Goal: Use online tool/utility

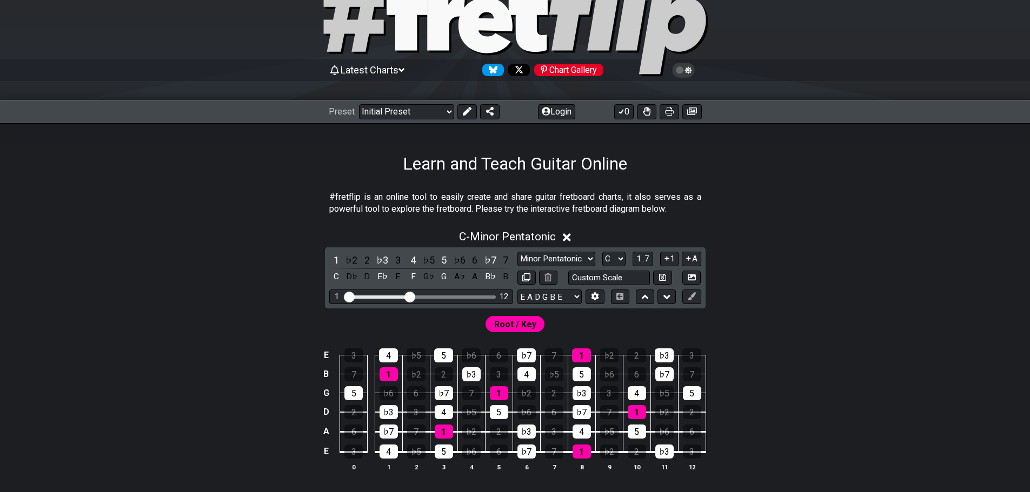
scroll to position [162, 0]
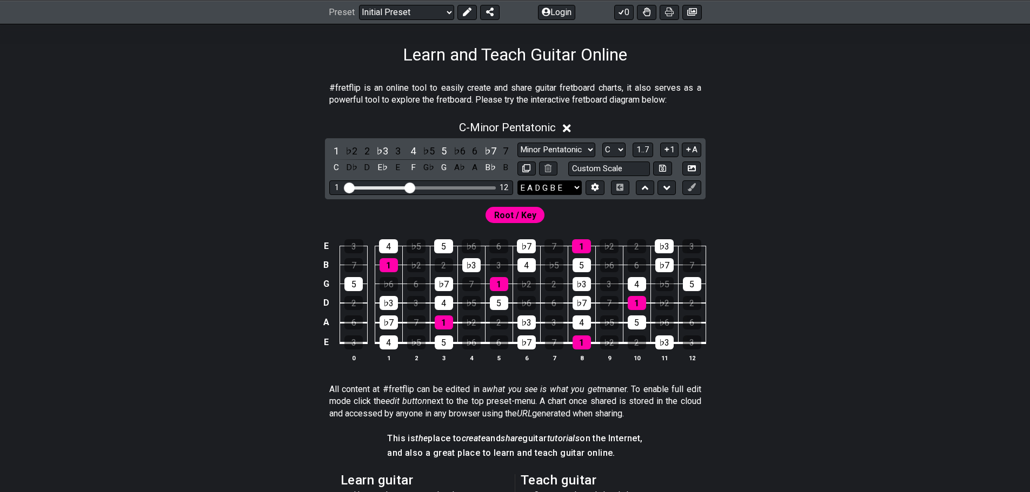
click at [568, 183] on select "E A D G B E E A D G B E E A D G B E B E A D F♯ B A D G C E A D A D G B E E♭ A♭ …" at bounding box center [549, 188] width 64 height 15
click at [591, 189] on icon at bounding box center [595, 188] width 8 height 8
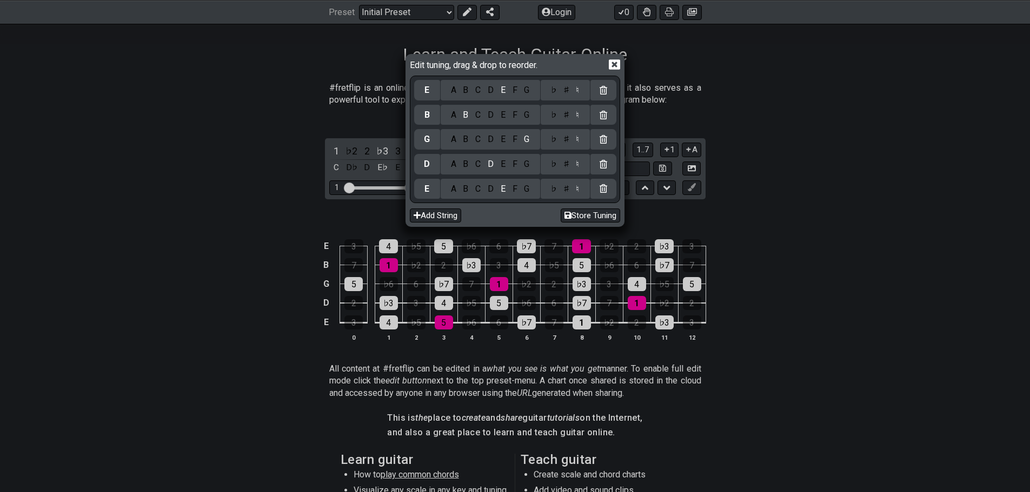
click at [467, 191] on div "B" at bounding box center [465, 189] width 12 height 12
click at [512, 169] on div "F" at bounding box center [515, 164] width 12 height 12
click at [565, 163] on div "♯" at bounding box center [565, 164] width 13 height 12
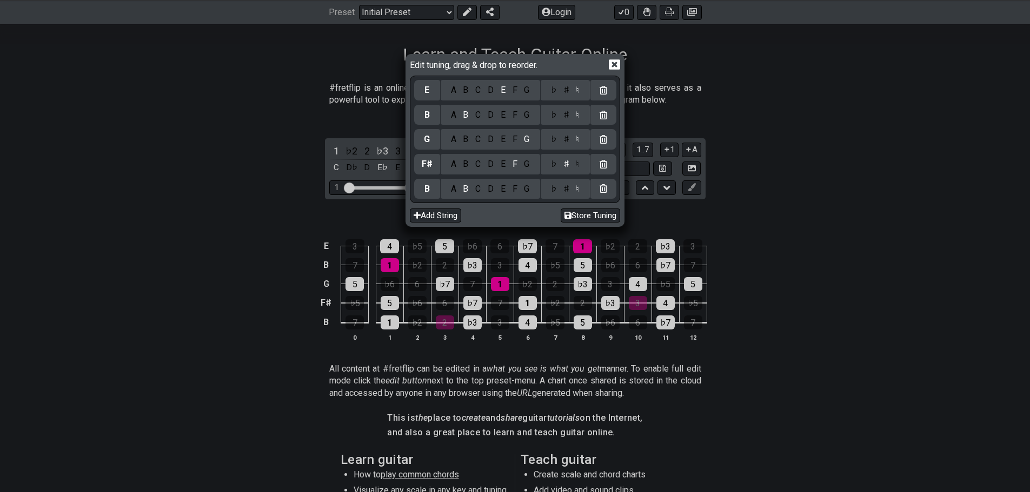
click at [470, 142] on div "B" at bounding box center [465, 140] width 12 height 12
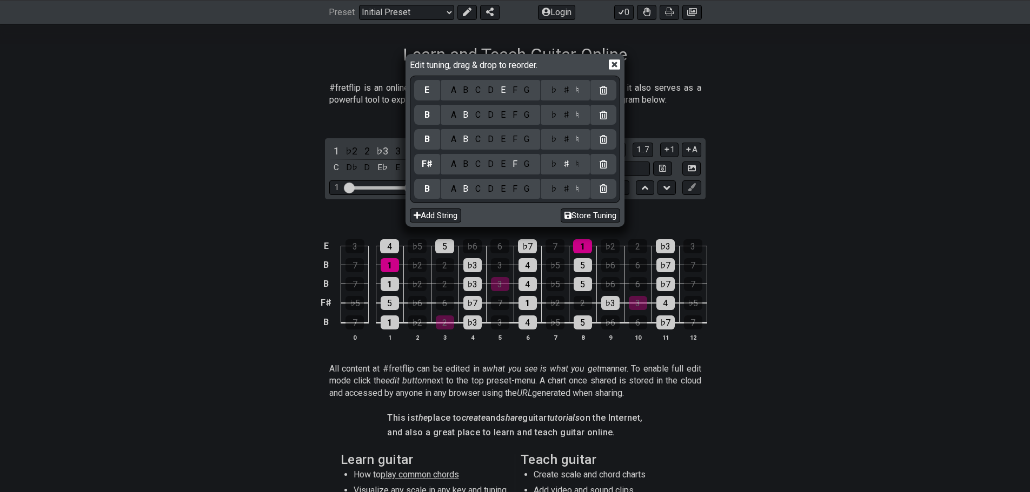
click at [525, 116] on div "G" at bounding box center [527, 115] width 12 height 12
click at [480, 90] on div "C" at bounding box center [478, 90] width 12 height 12
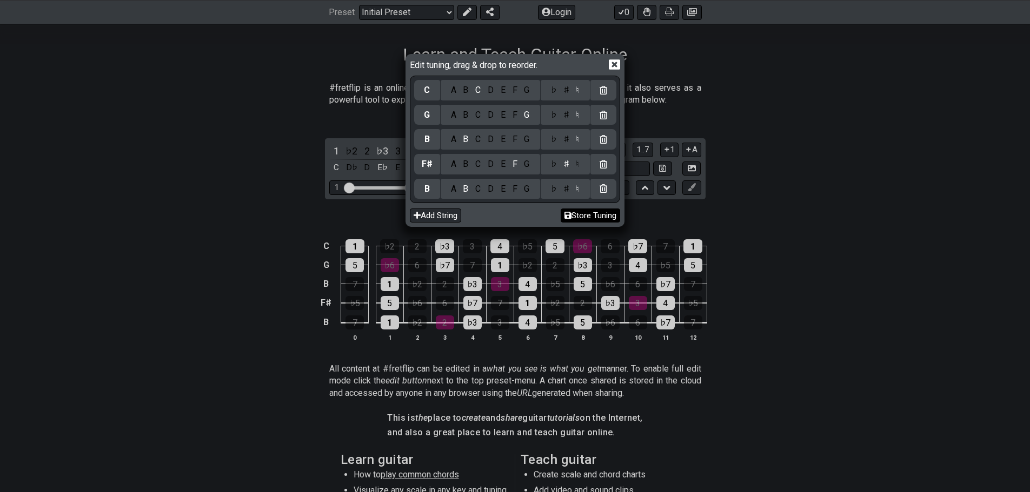
click at [582, 218] on button "Store Tuning" at bounding box center [590, 216] width 59 height 15
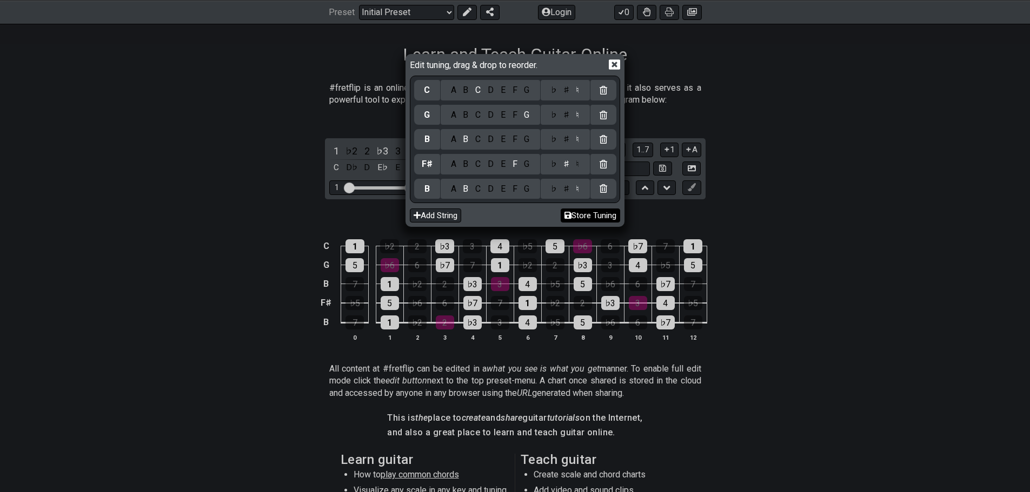
click at [582, 218] on button "Store Tuning" at bounding box center [590, 216] width 59 height 15
click at [614, 66] on icon at bounding box center [614, 64] width 11 height 10
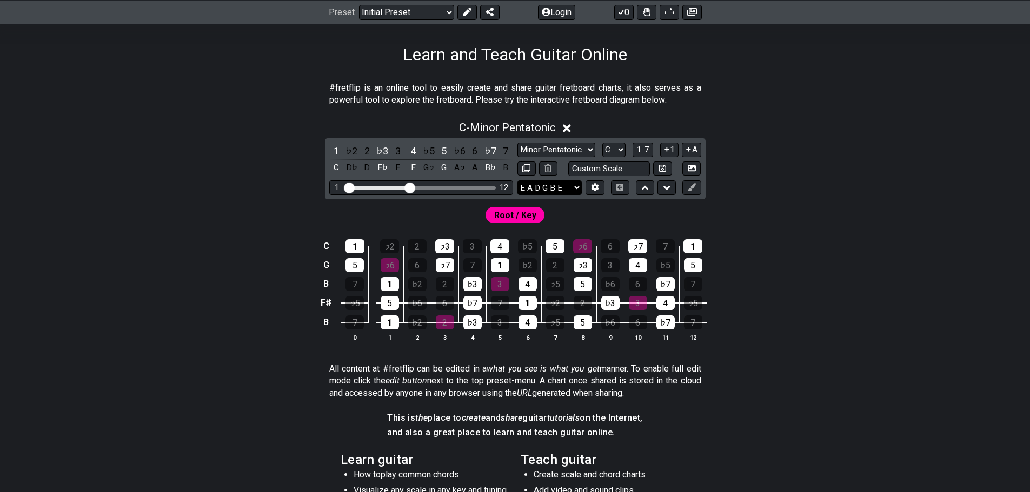
click at [575, 184] on select "E A D G B E B F♯ B G C E A D G B E B E A D F♯ B A D G C E A D A D G B E E♭ A♭ D…" at bounding box center [549, 188] width 64 height 15
select select "B F# B G C"
click at [517, 181] on select "E A D G B E B F♯ B G C E A D G B E B E A D F♯ B A D G C E A D A D G B E E♭ A♭ D…" at bounding box center [549, 188] width 64 height 15
drag, startPoint x: 411, startPoint y: 186, endPoint x: 456, endPoint y: 185, distance: 45.4
click at [456, 187] on input "Visible fret range" at bounding box center [421, 187] width 154 height 0
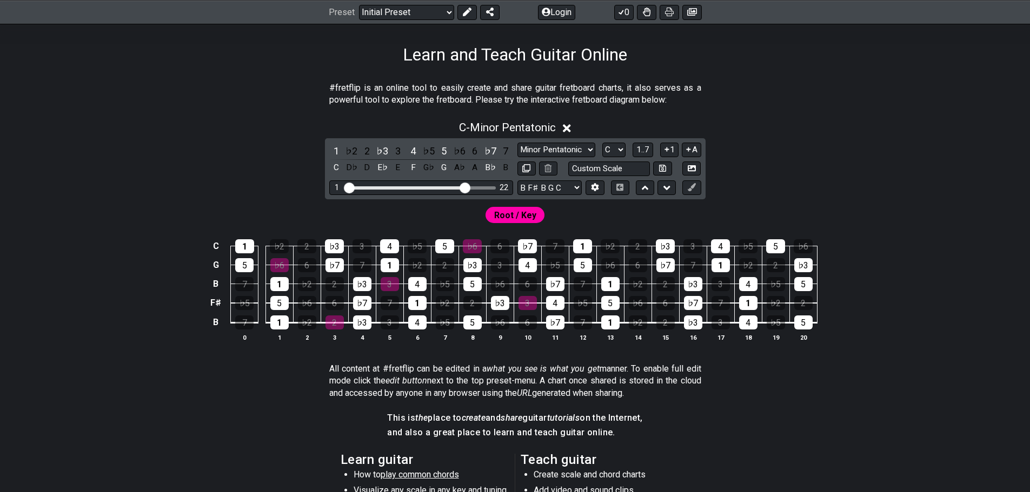
drag, startPoint x: 456, startPoint y: 184, endPoint x: 467, endPoint y: 183, distance: 10.8
click at [467, 187] on input "Visible fret range" at bounding box center [421, 187] width 154 height 0
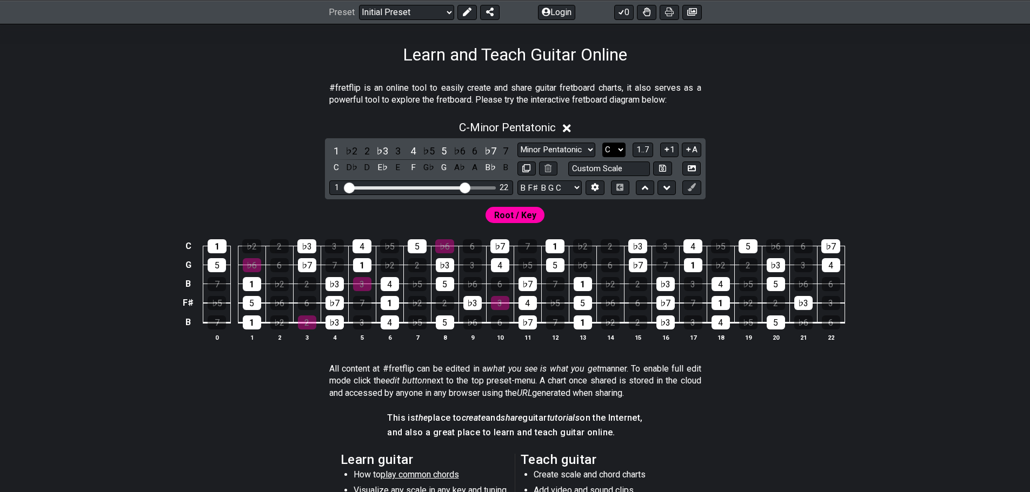
click at [606, 151] on select "A♭ A A♯ B♭ B C C♯ D♭ D D♯ E♭ E F F♯ G♭ G G♯" at bounding box center [613, 150] width 23 height 15
select select "B"
click at [602, 143] on select "A♭ A A♯ B♭ B C C♯ D♭ D D♯ E♭ E F F♯ G♭ G G♯" at bounding box center [613, 150] width 23 height 15
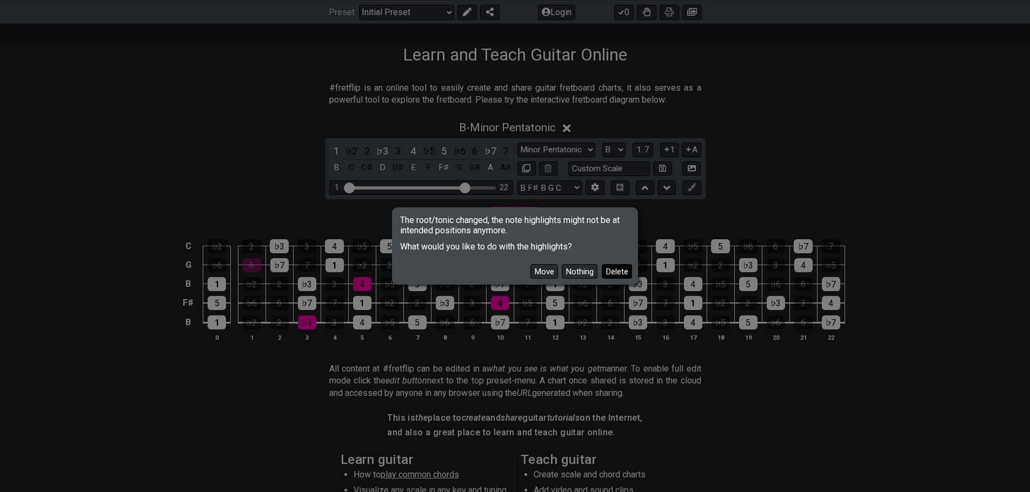
click at [615, 269] on button "Delete" at bounding box center [617, 271] width 30 height 15
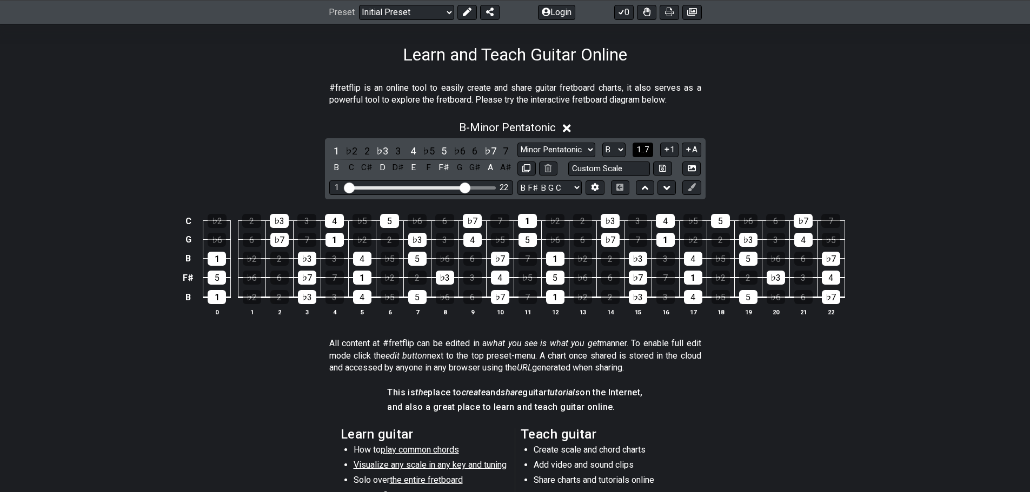
click at [637, 150] on span "1..7" at bounding box center [642, 150] width 13 height 10
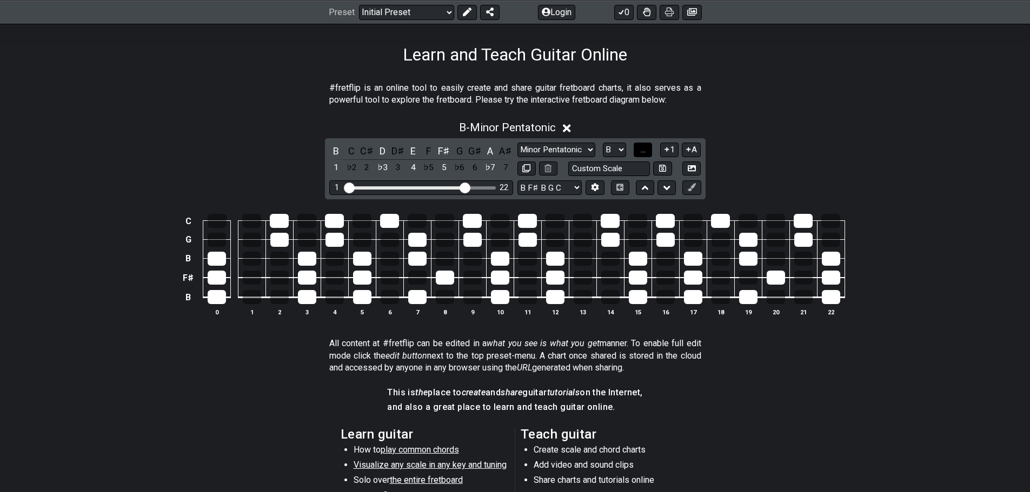
click at [637, 150] on button "..." at bounding box center [643, 150] width 18 height 15
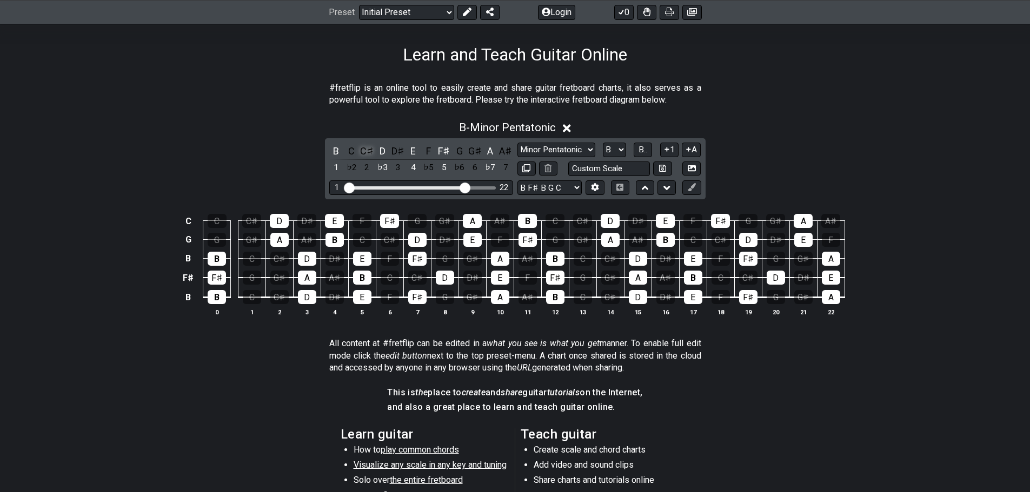
click at [369, 155] on div "C♯" at bounding box center [367, 151] width 14 height 15
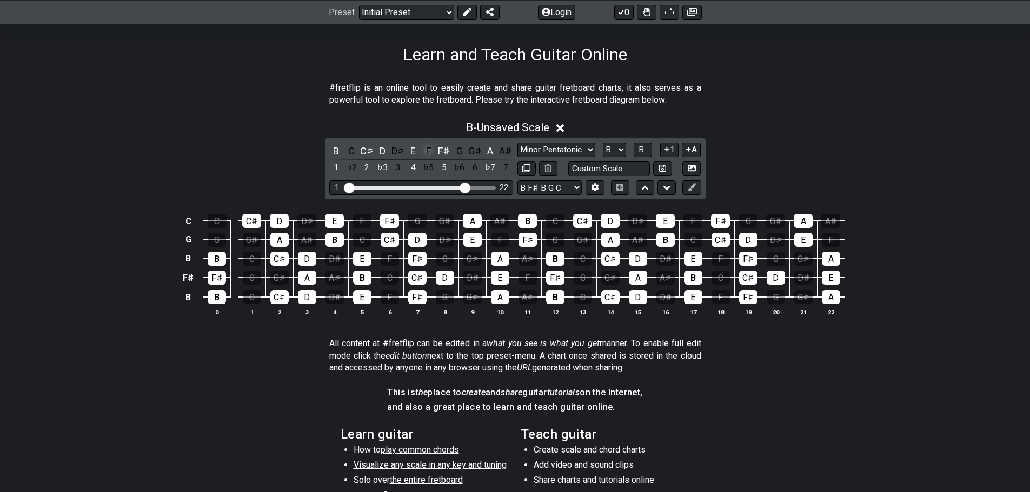
click at [426, 153] on div "F" at bounding box center [429, 151] width 14 height 15
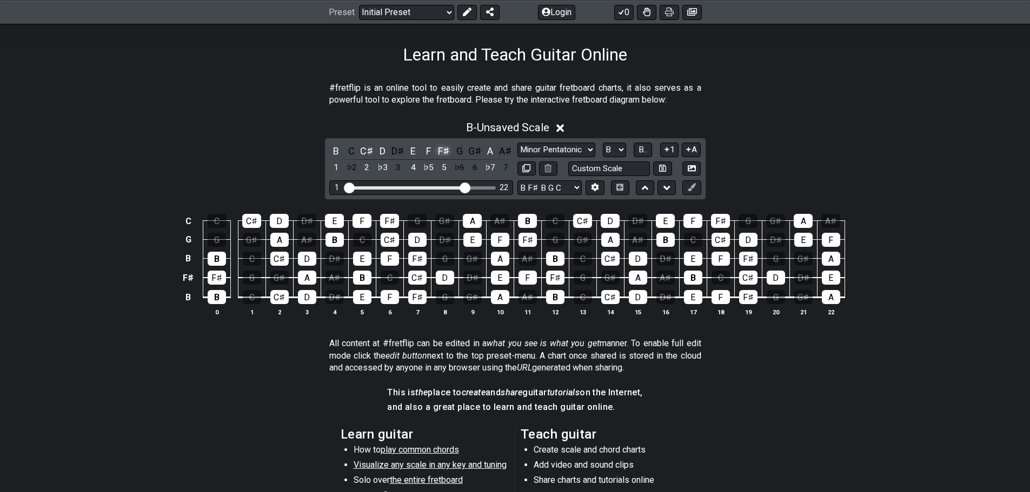
click at [451, 152] on div "F♯" at bounding box center [444, 151] width 14 height 15
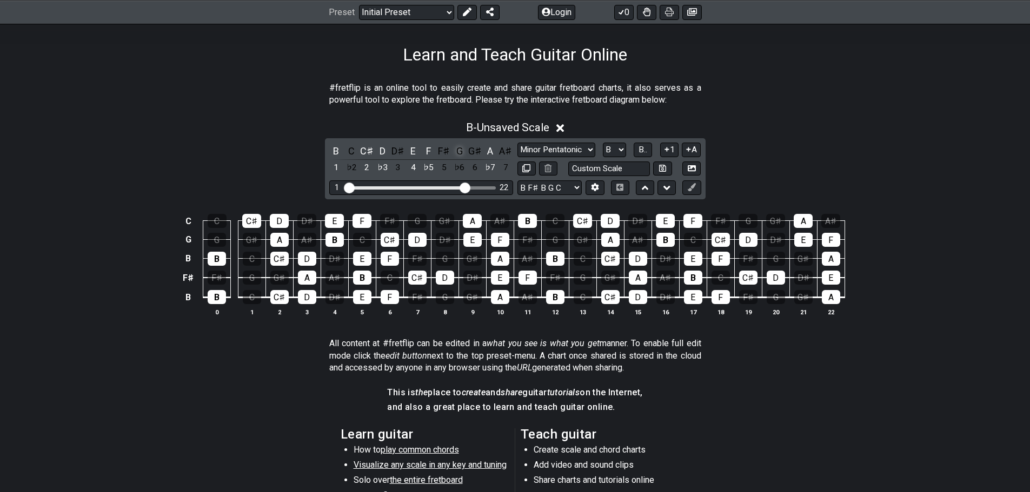
click at [456, 151] on div "G" at bounding box center [459, 151] width 14 height 15
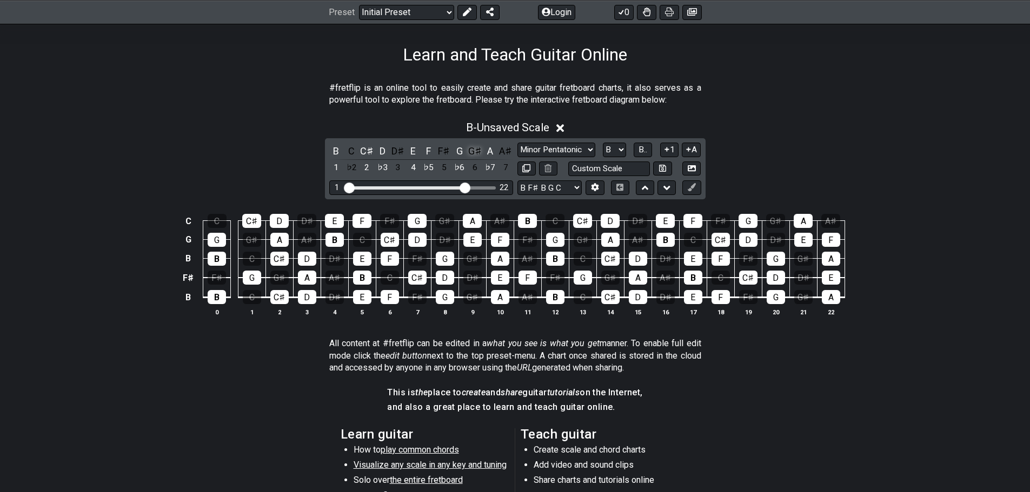
click at [471, 150] on div "G♯" at bounding box center [475, 151] width 14 height 15
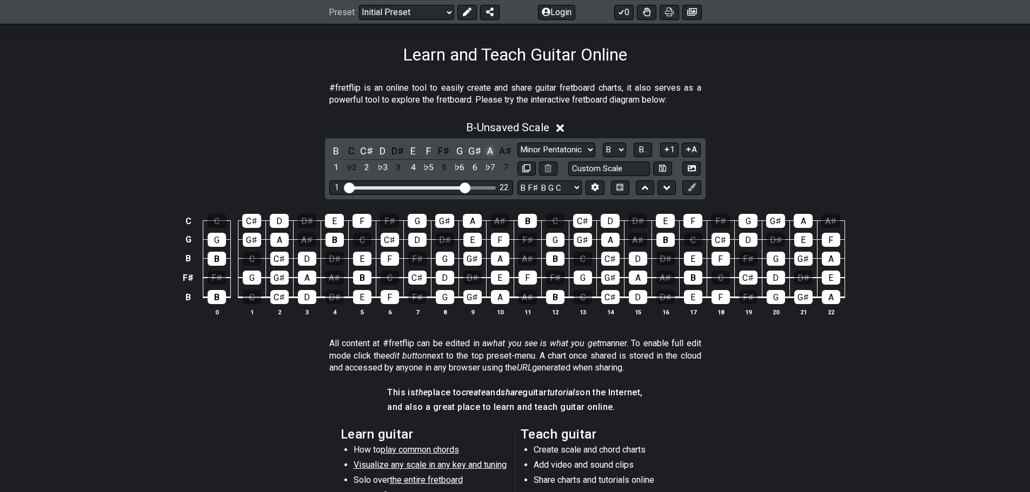
click at [484, 149] on div "A" at bounding box center [490, 151] width 14 height 15
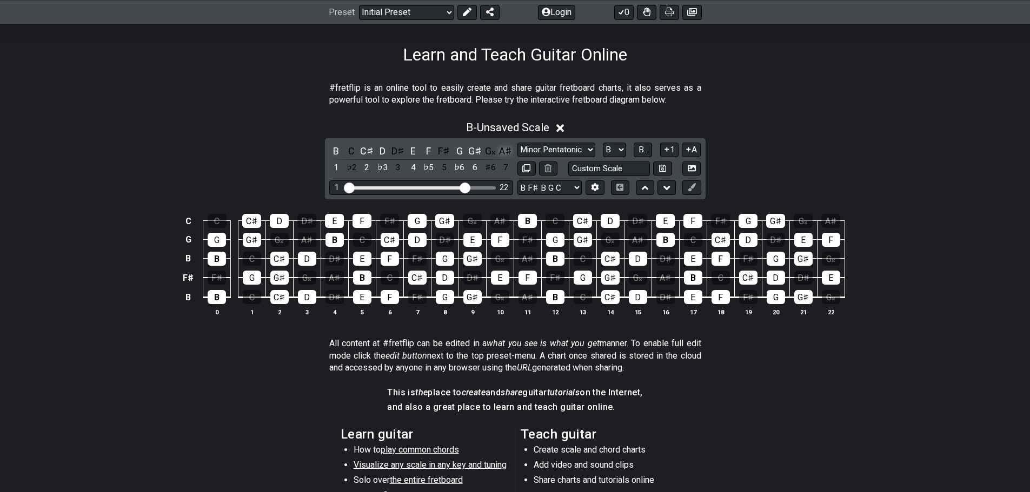
click at [502, 149] on div "A♯" at bounding box center [505, 151] width 14 height 15
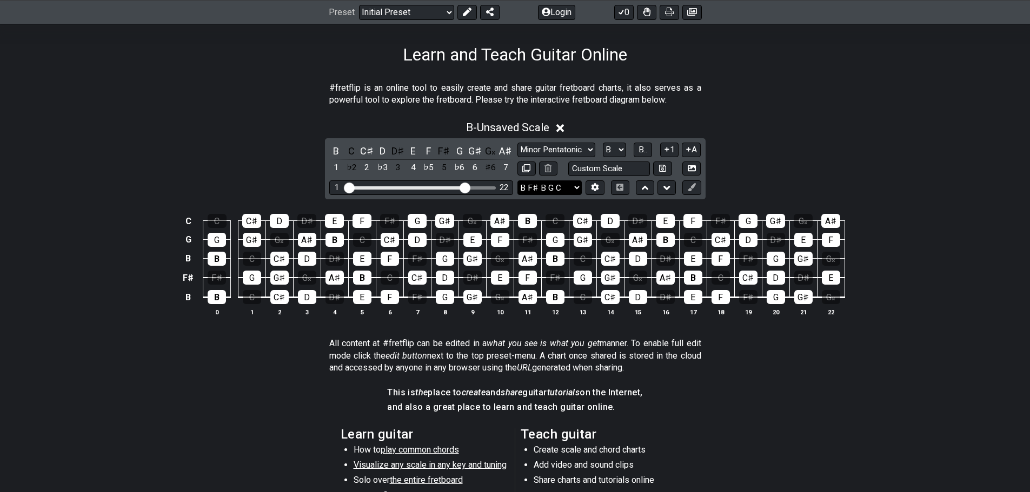
click at [565, 181] on select "E A D G B E B F♯ B G C E A D G B E B E A D F♯ B A D G C E A D A D G B E E♭ A♭ D…" at bounding box center [549, 188] width 64 height 15
click at [590, 182] on button at bounding box center [594, 188] width 18 height 15
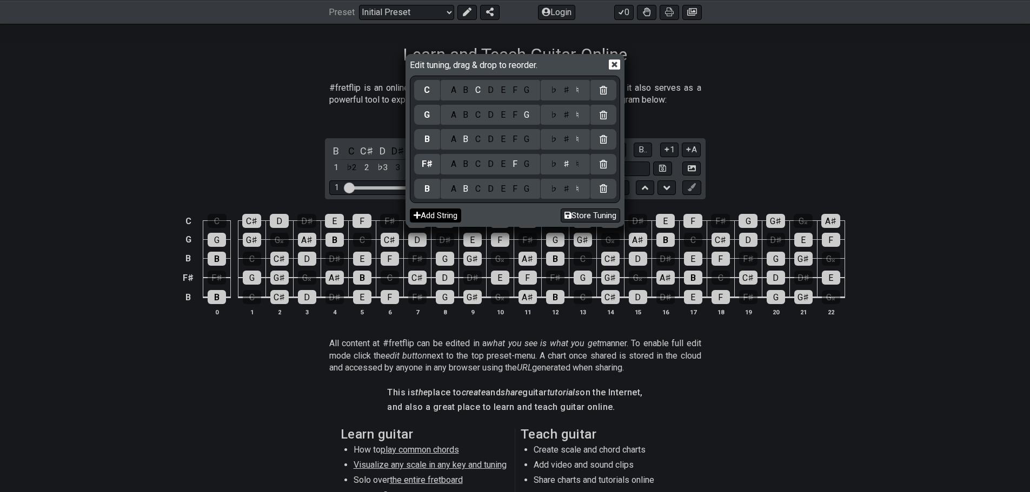
click at [450, 214] on button "Add String" at bounding box center [435, 216] width 51 height 15
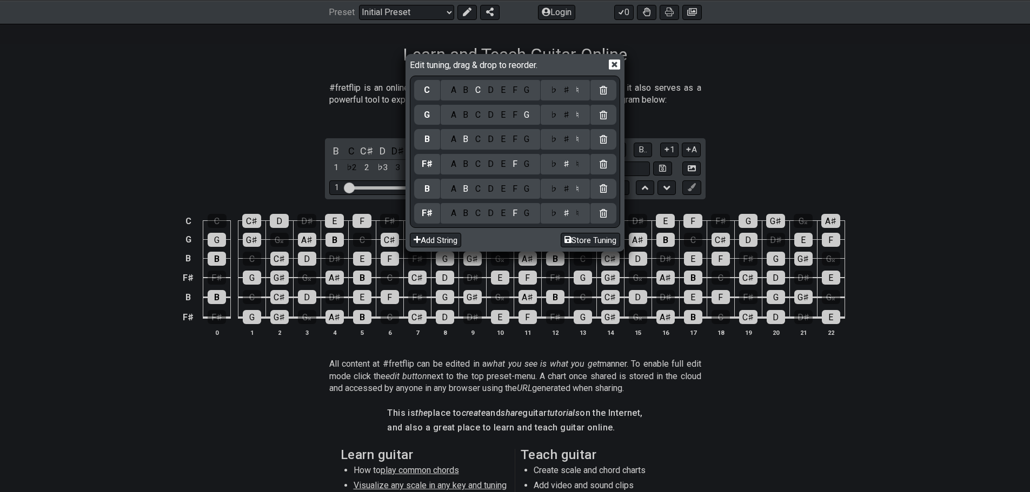
click at [463, 211] on div "B" at bounding box center [465, 214] width 12 height 12
click at [511, 190] on div "F" at bounding box center [515, 189] width 12 height 12
click at [561, 187] on div "♯" at bounding box center [565, 189] width 13 height 12
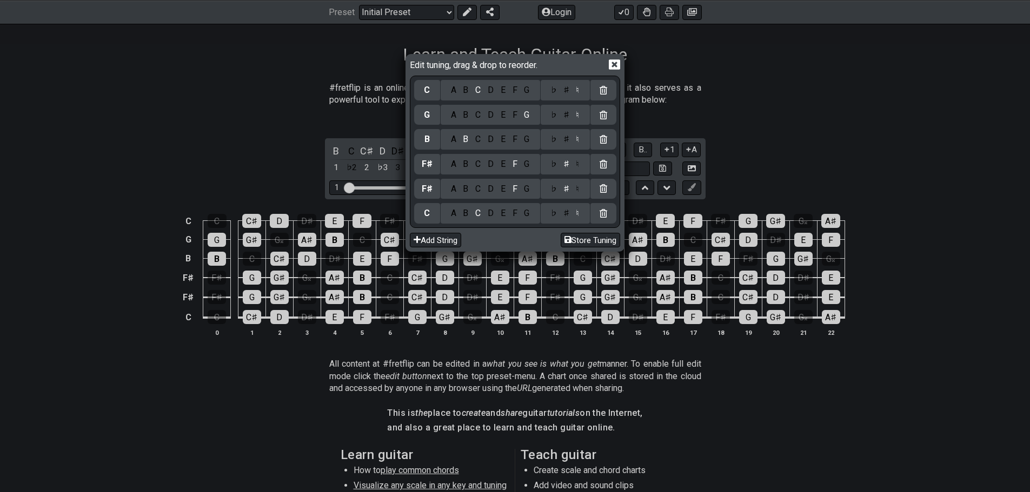
click at [470, 170] on div "A B C D E F G" at bounding box center [490, 164] width 99 height 21
click at [469, 170] on div "B" at bounding box center [465, 164] width 12 height 12
click at [464, 166] on div "B" at bounding box center [465, 164] width 12 height 12
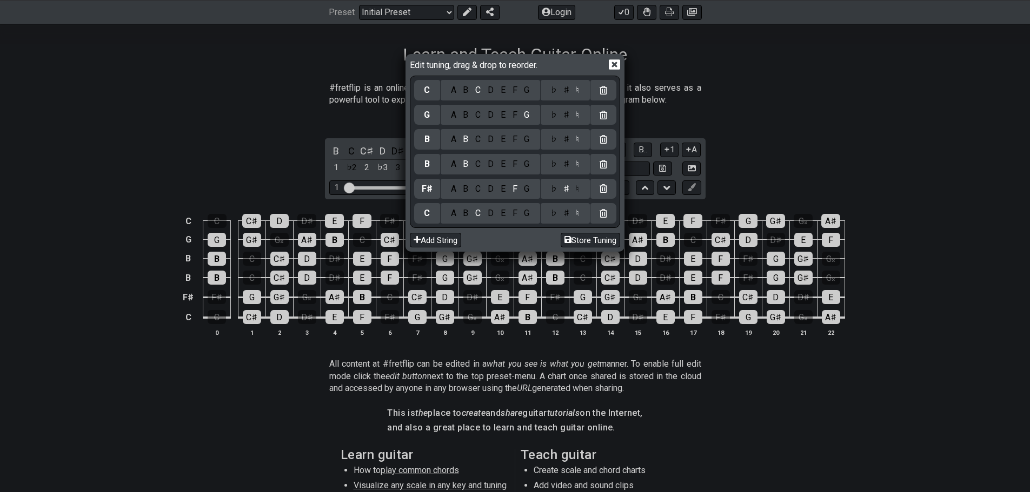
click at [528, 139] on div "G" at bounding box center [527, 140] width 12 height 12
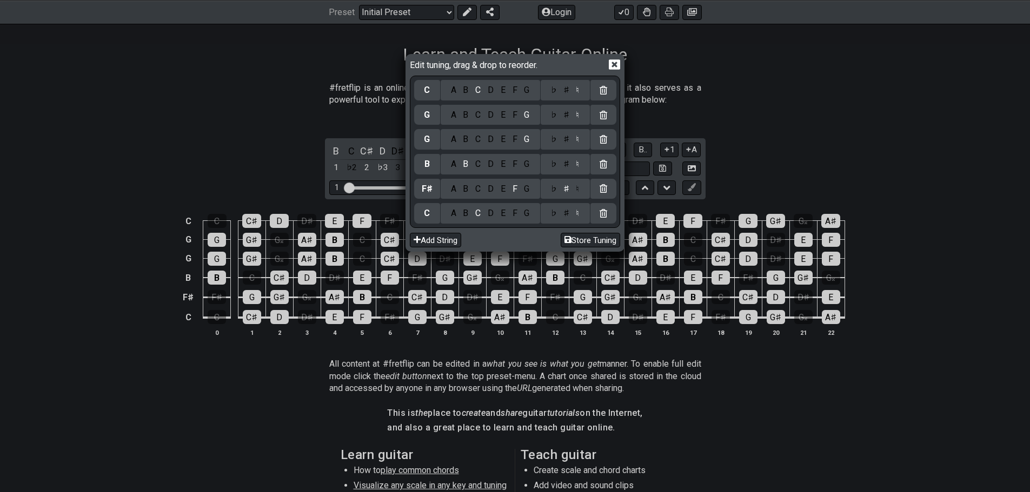
click at [506, 121] on div "E" at bounding box center [503, 115] width 12 height 12
click at [617, 66] on icon at bounding box center [614, 64] width 11 height 10
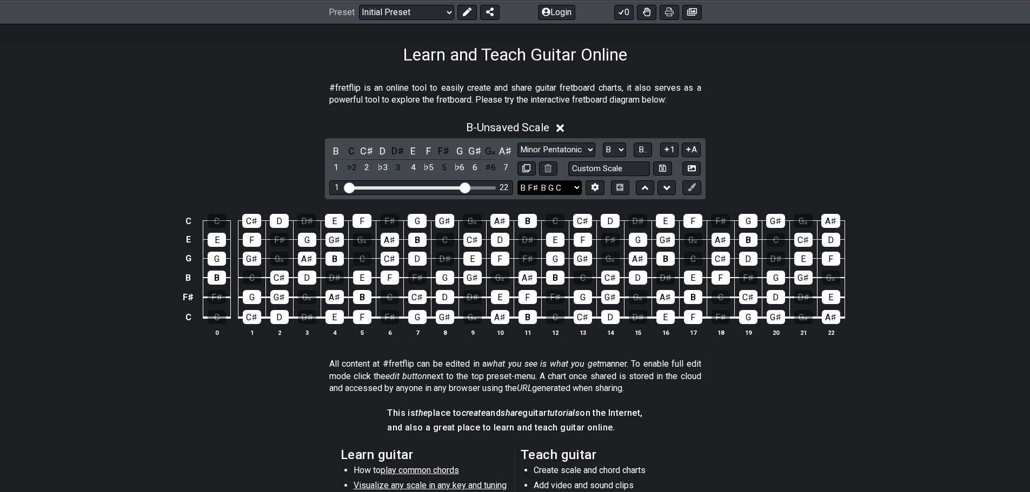
click at [571, 185] on select "E A D G B E B F♯ B G C E A D G B E B E A D F♯ B A D G C E A D A D G B E E♭ A♭ D…" at bounding box center [549, 188] width 64 height 15
click at [591, 189] on icon at bounding box center [595, 187] width 8 height 8
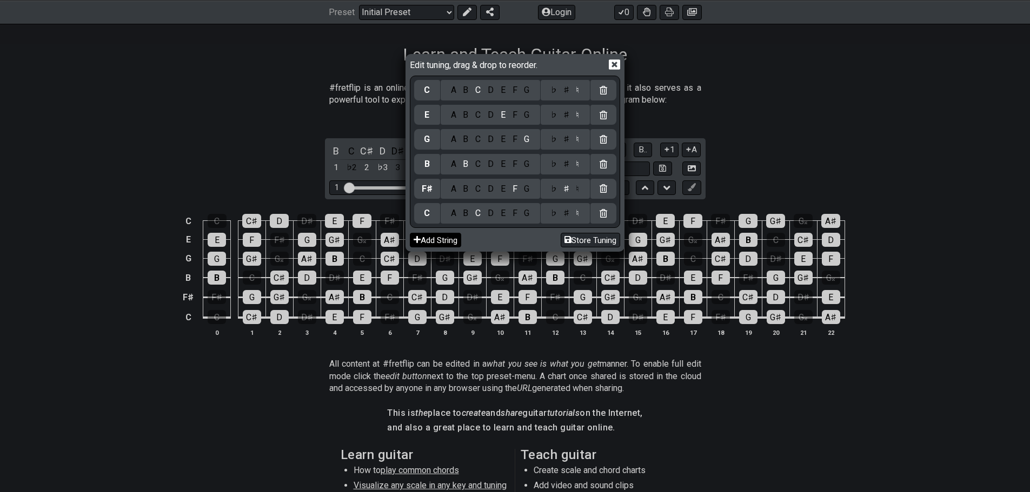
click at [449, 241] on button "Add String" at bounding box center [435, 240] width 51 height 15
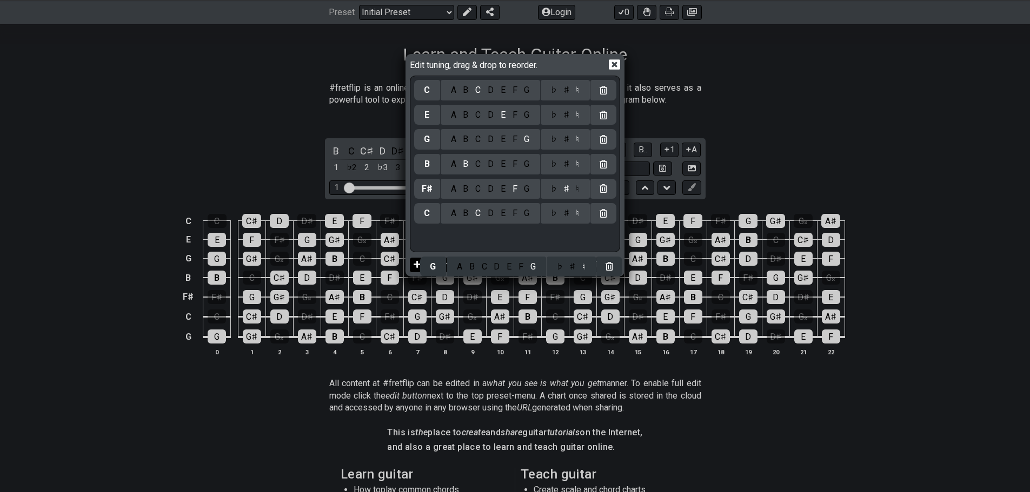
drag, startPoint x: 426, startPoint y: 241, endPoint x: 432, endPoint y: 266, distance: 26.6
click at [432, 266] on div "Edit tuning, drag & drop to reorder. C A B C D E F G ♭ ♯ ♮ E A B C D E F G ♭ ♯ …" at bounding box center [514, 165] width 215 height 219
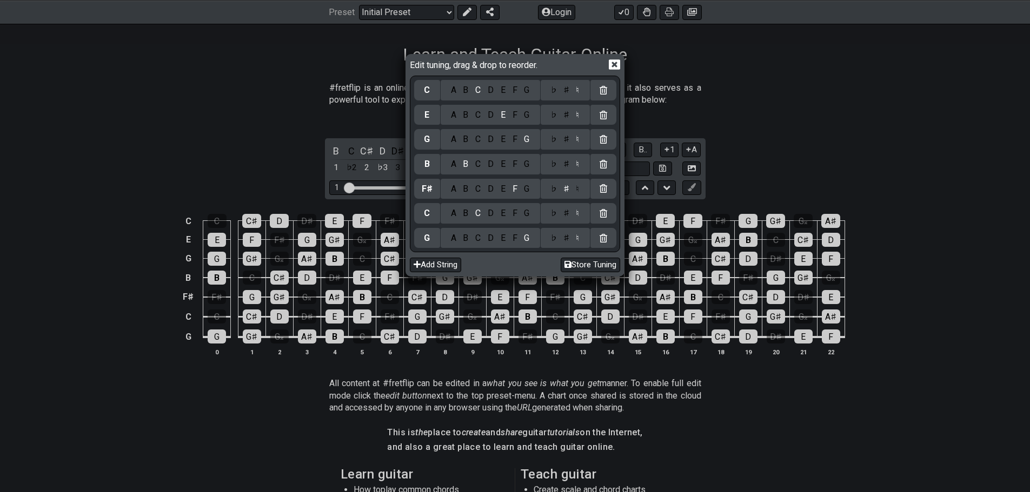
click at [469, 215] on div "B" at bounding box center [465, 214] width 12 height 12
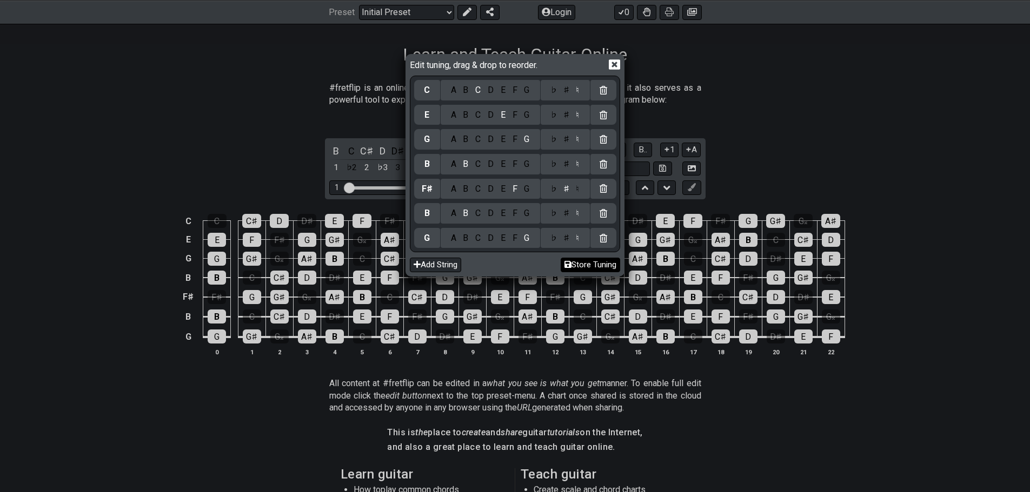
click at [601, 235] on icon at bounding box center [603, 238] width 8 height 9
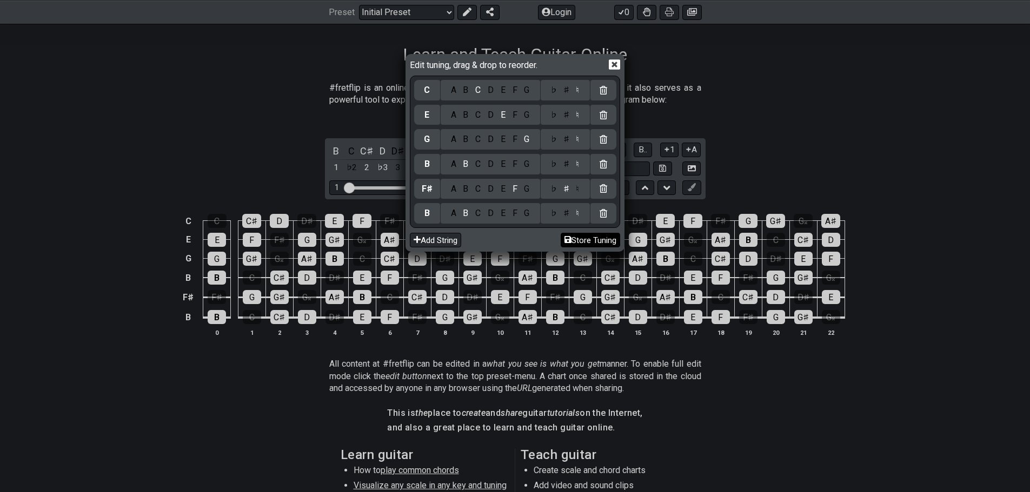
click at [592, 237] on button "Store Tuning" at bounding box center [590, 240] width 59 height 15
select select "B F# B G E C"
click at [592, 237] on button "Store Tuning" at bounding box center [590, 240] width 59 height 15
drag, startPoint x: 592, startPoint y: 237, endPoint x: 592, endPoint y: 228, distance: 8.6
click at [592, 236] on button "Store Tuning" at bounding box center [590, 240] width 59 height 15
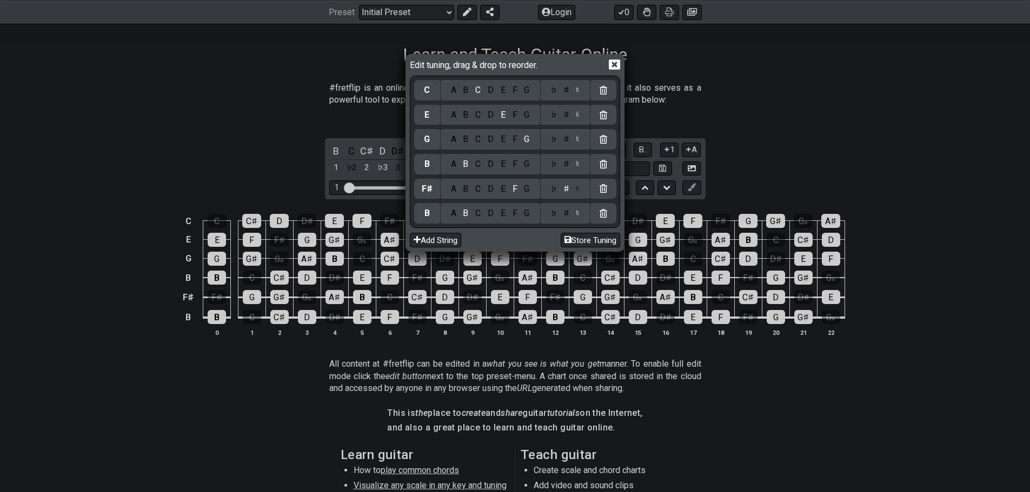
click at [616, 66] on icon at bounding box center [614, 64] width 11 height 11
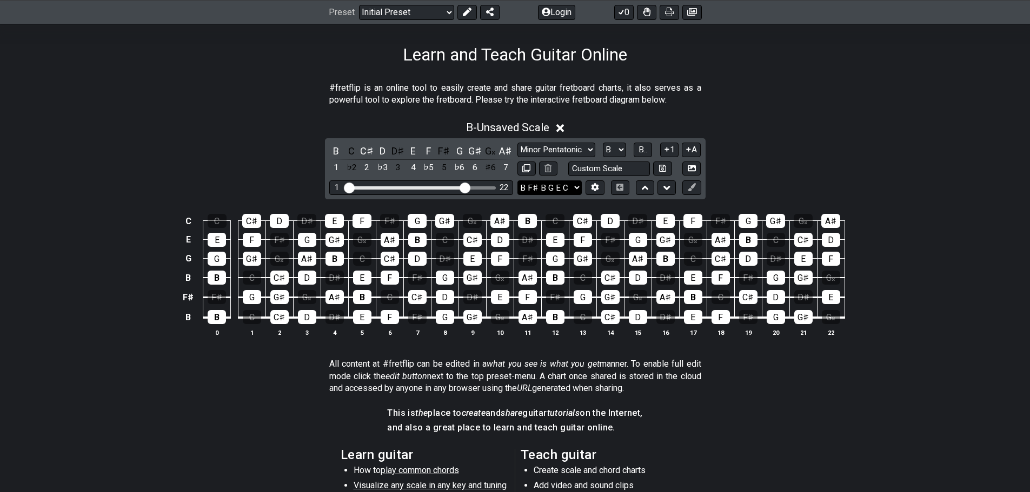
click at [563, 186] on select "E A D G B E B F♯ B G E C E A D G B E B E A D F♯ B A D G C E A D A D G B E E♭ A♭…" at bounding box center [549, 188] width 64 height 15
click at [517, 181] on select "E A D G B E B F♯ B G E C E A D G B E B E A D F♯ B A D G C E A D A D G B E E♭ A♭…" at bounding box center [549, 188] width 64 height 15
